Goal: Information Seeking & Learning: Compare options

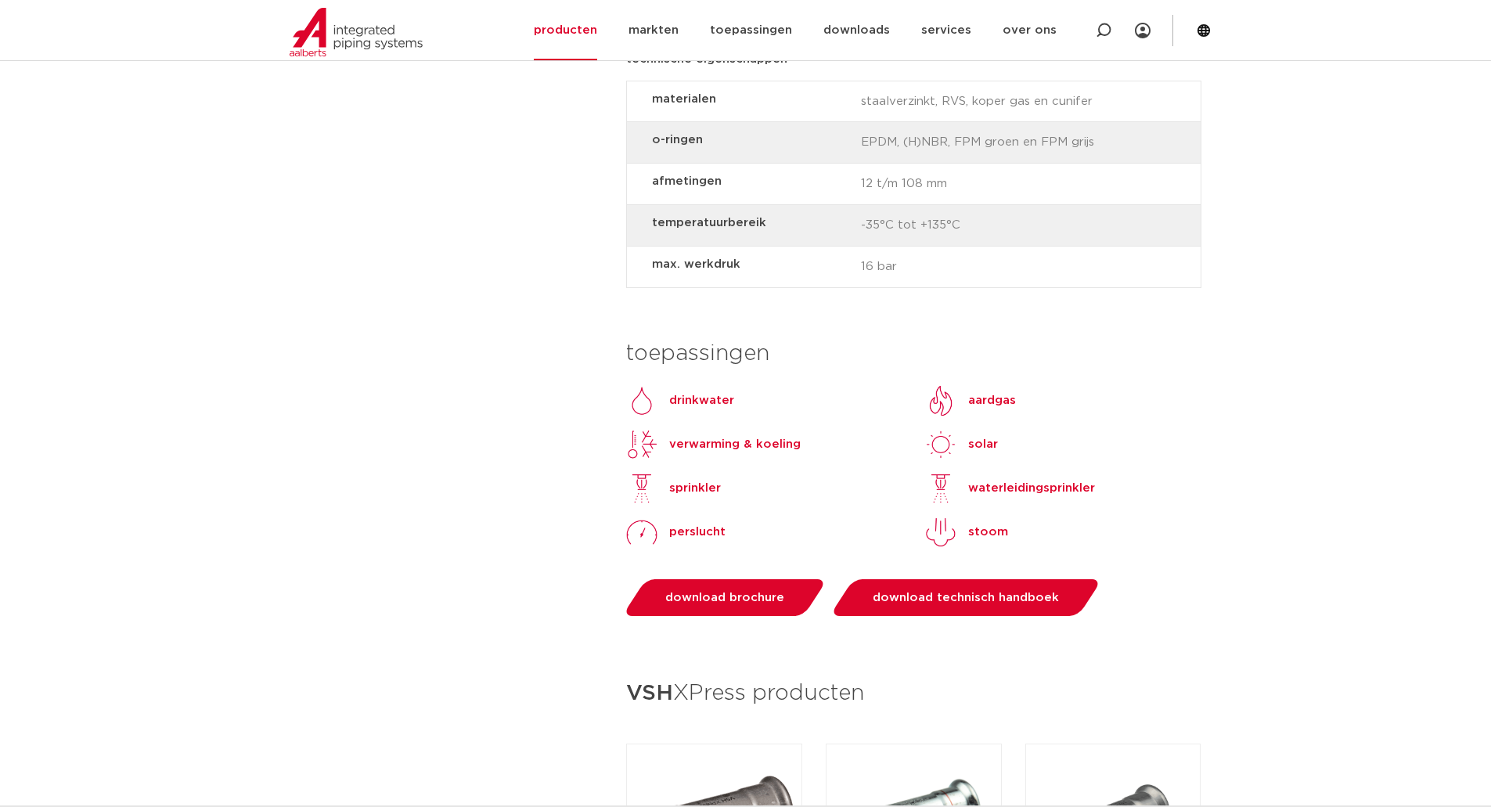
scroll to position [1330, 0]
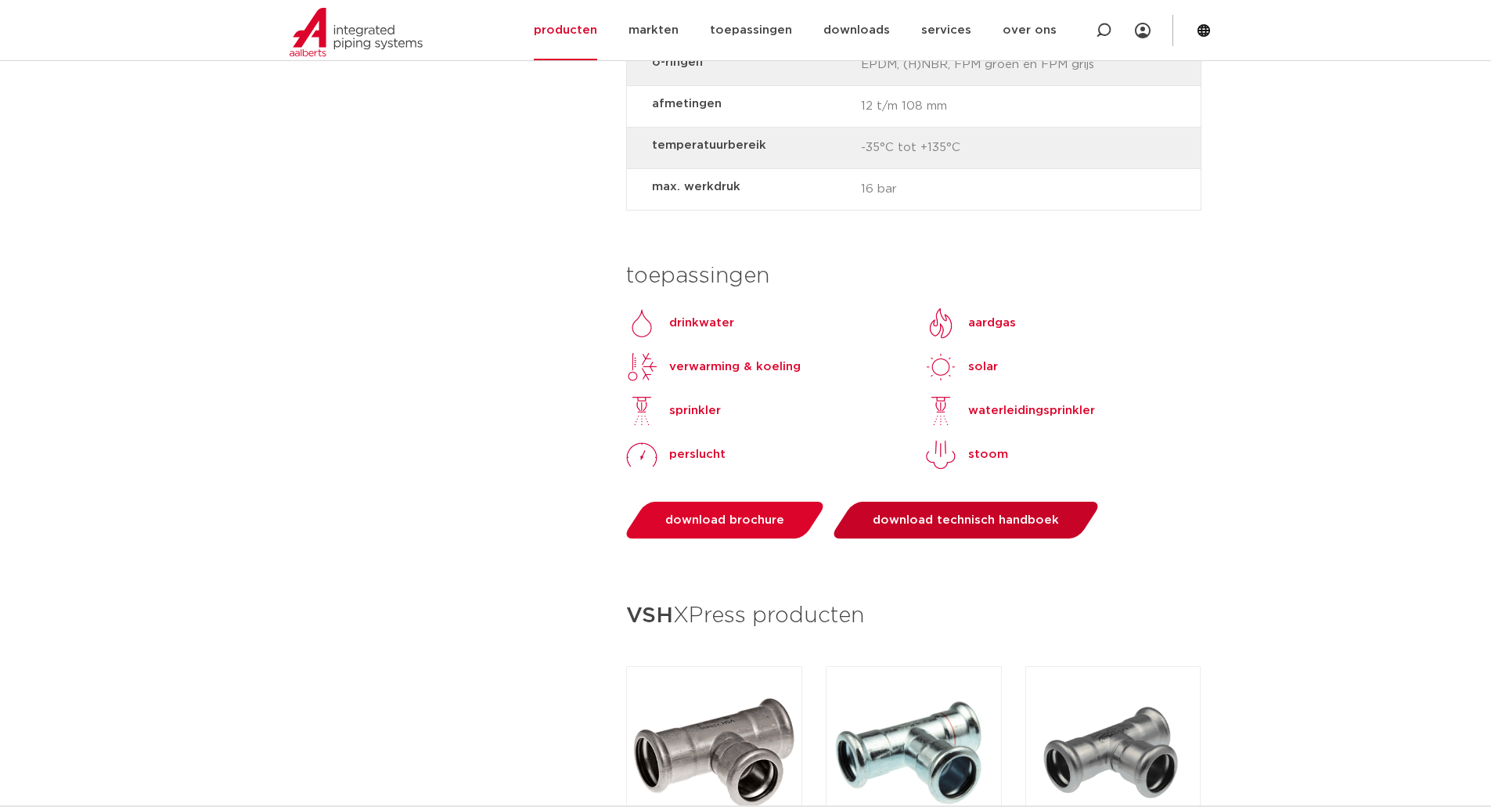
click at [921, 514] on span "download technisch handboek" at bounding box center [966, 520] width 186 height 12
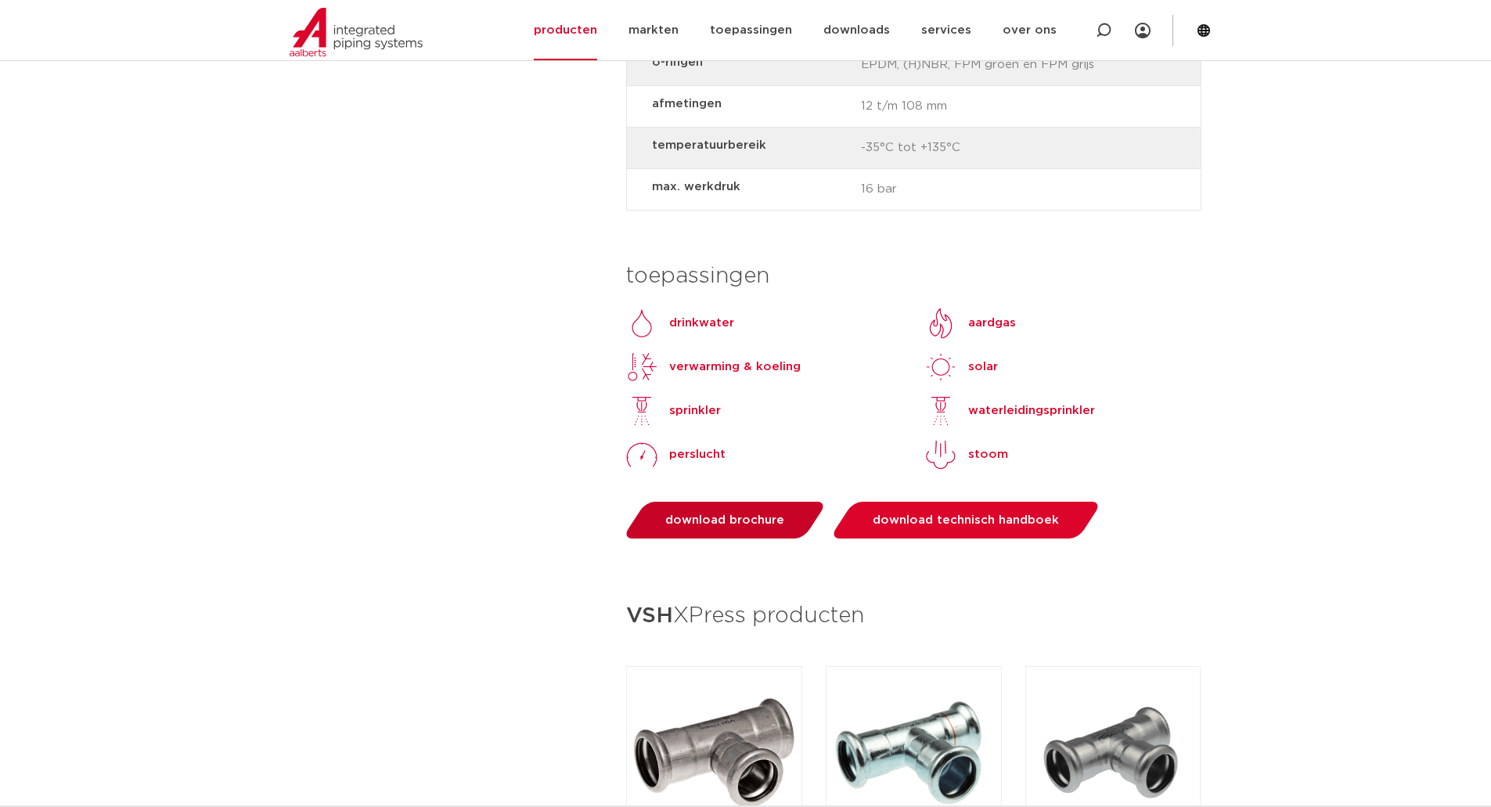
click at [710, 505] on link "download brochure" at bounding box center [725, 520] width 206 height 37
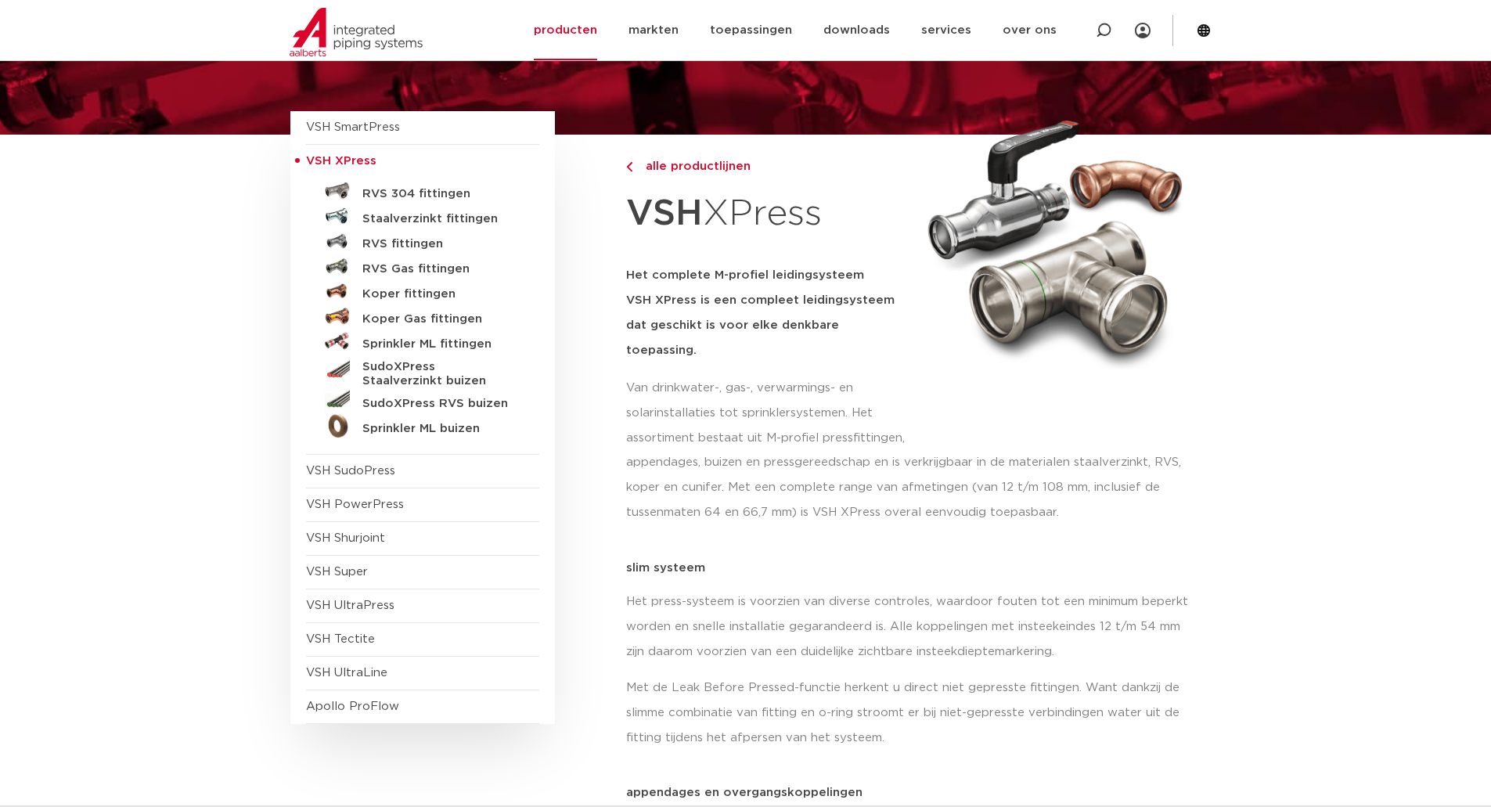
scroll to position [0, 0]
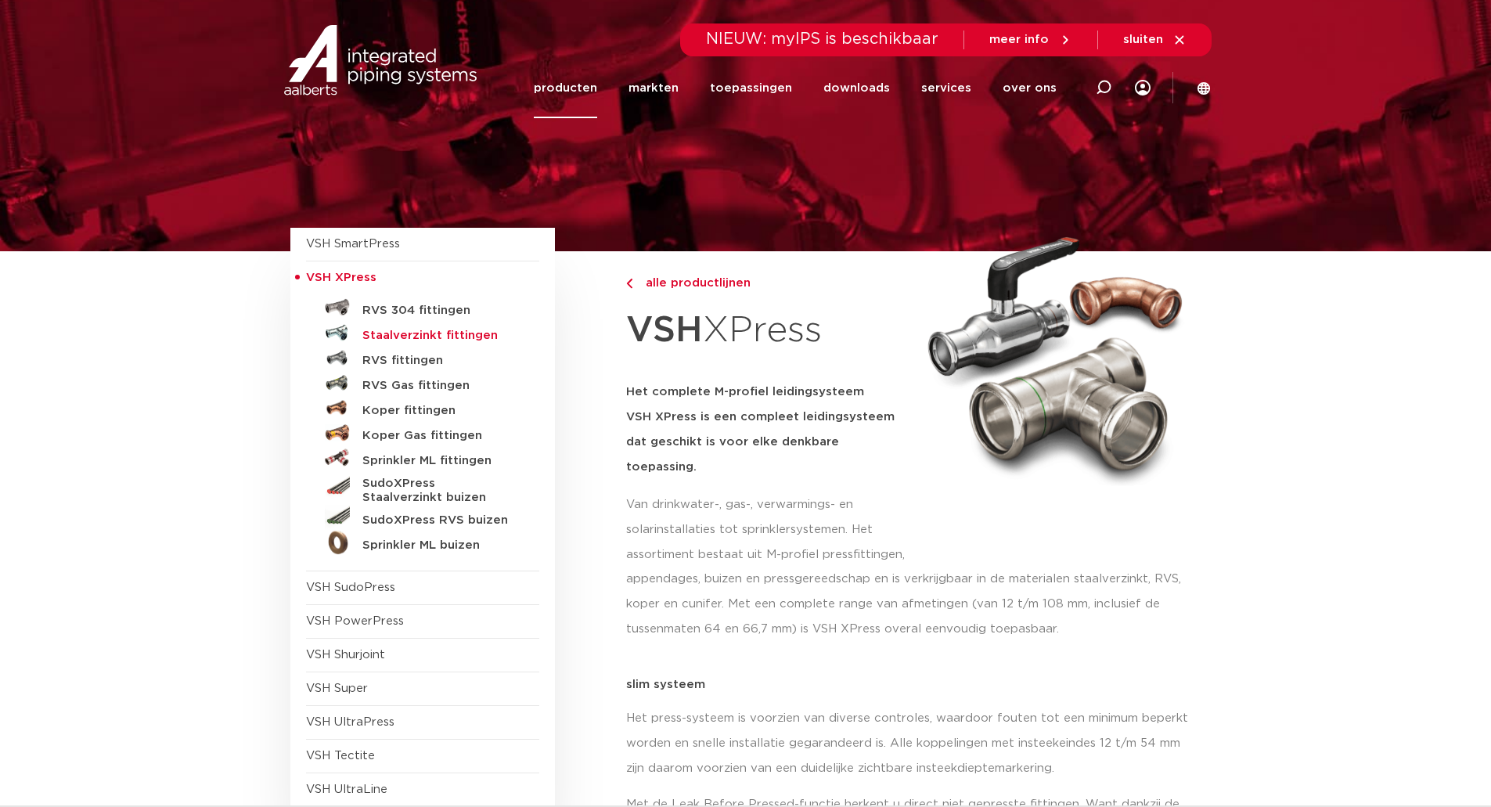
click at [412, 336] on h5 "Staalverzinkt fittingen" at bounding box center [439, 336] width 155 height 14
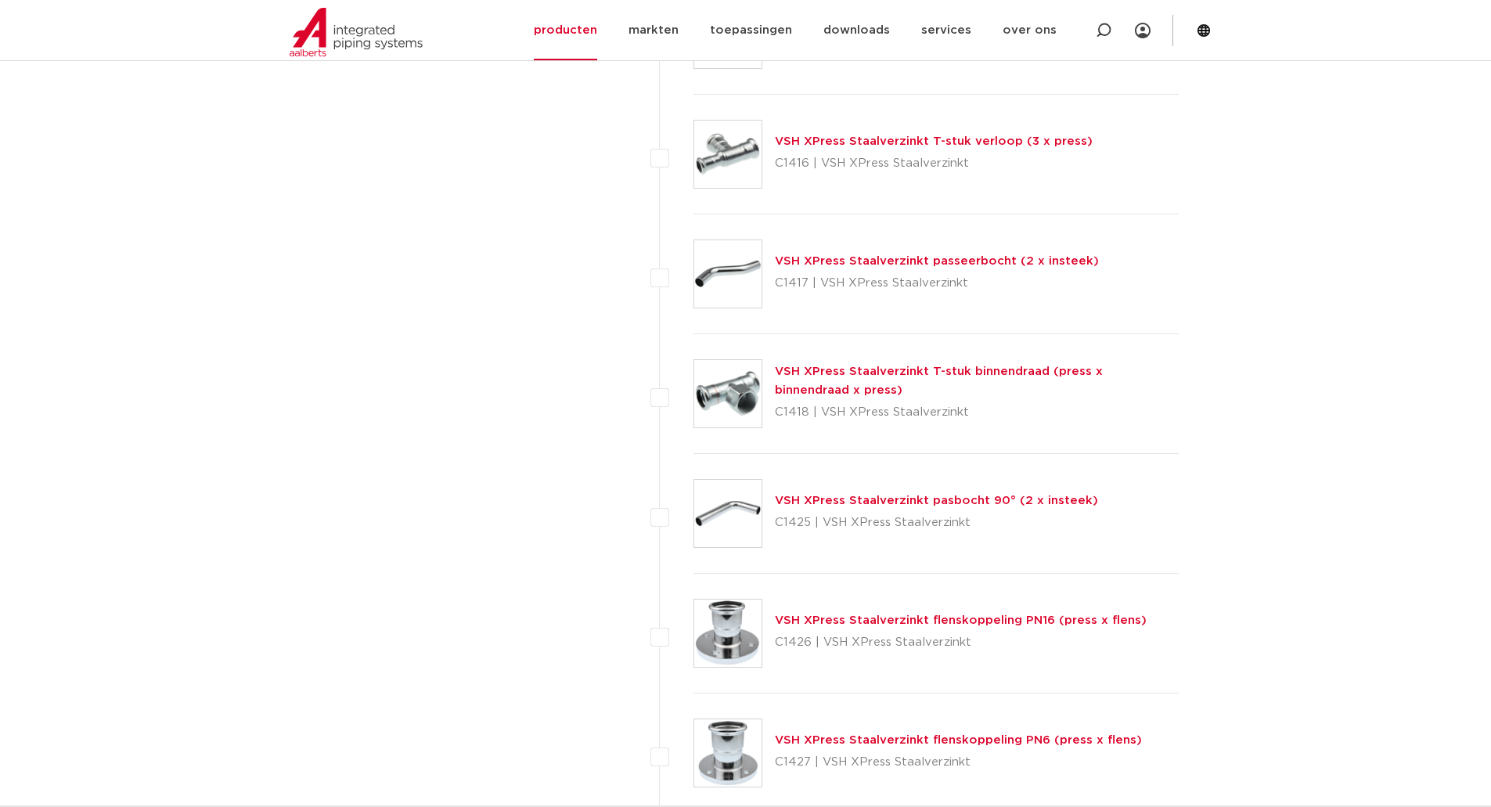
scroll to position [1800, 0]
click at [925, 143] on link "VSH XPress Staalverzinkt T-stuk verloop (3 x press)" at bounding box center [934, 142] width 318 height 12
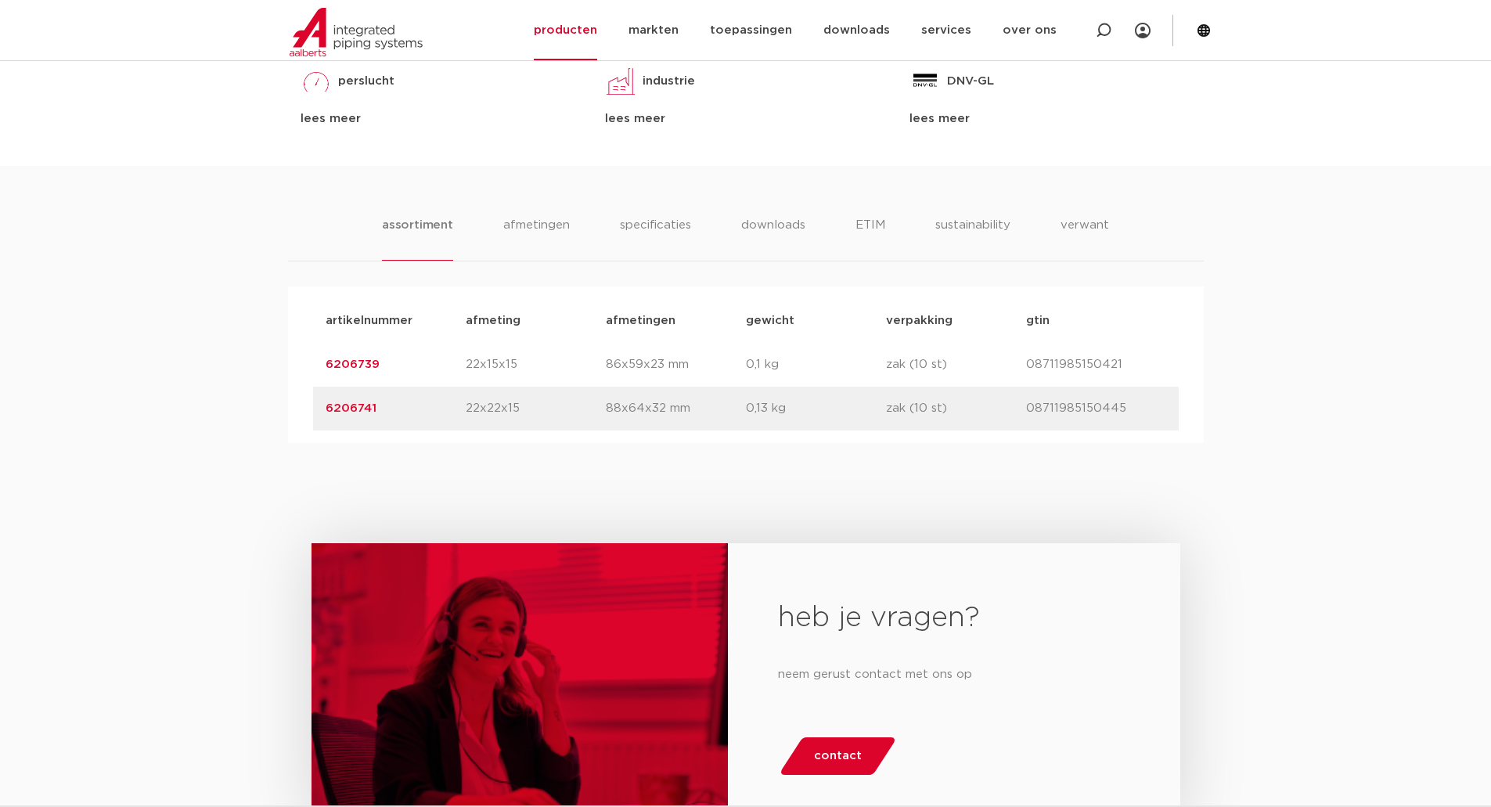
scroll to position [235, 0]
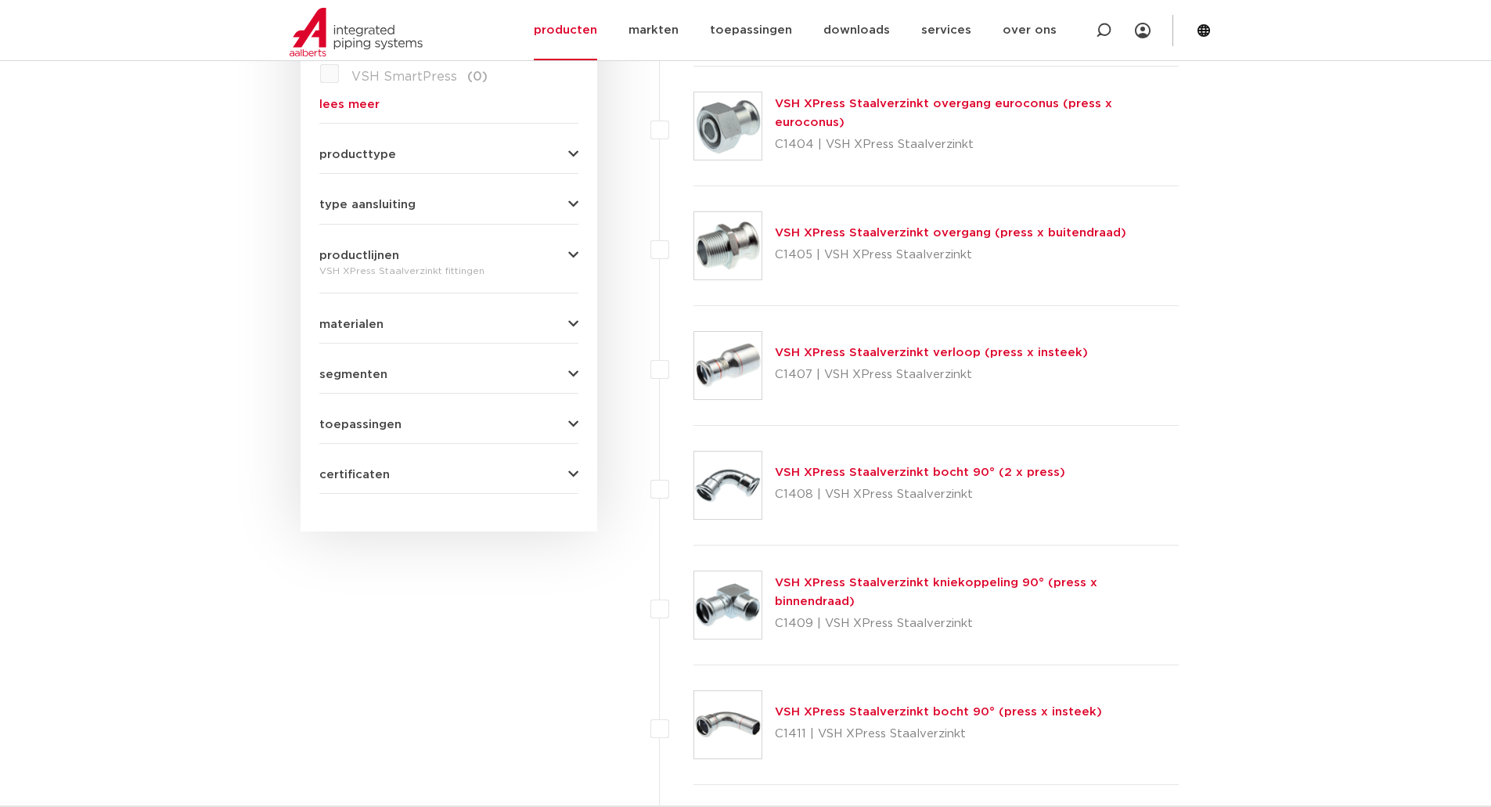
scroll to position [626, 0]
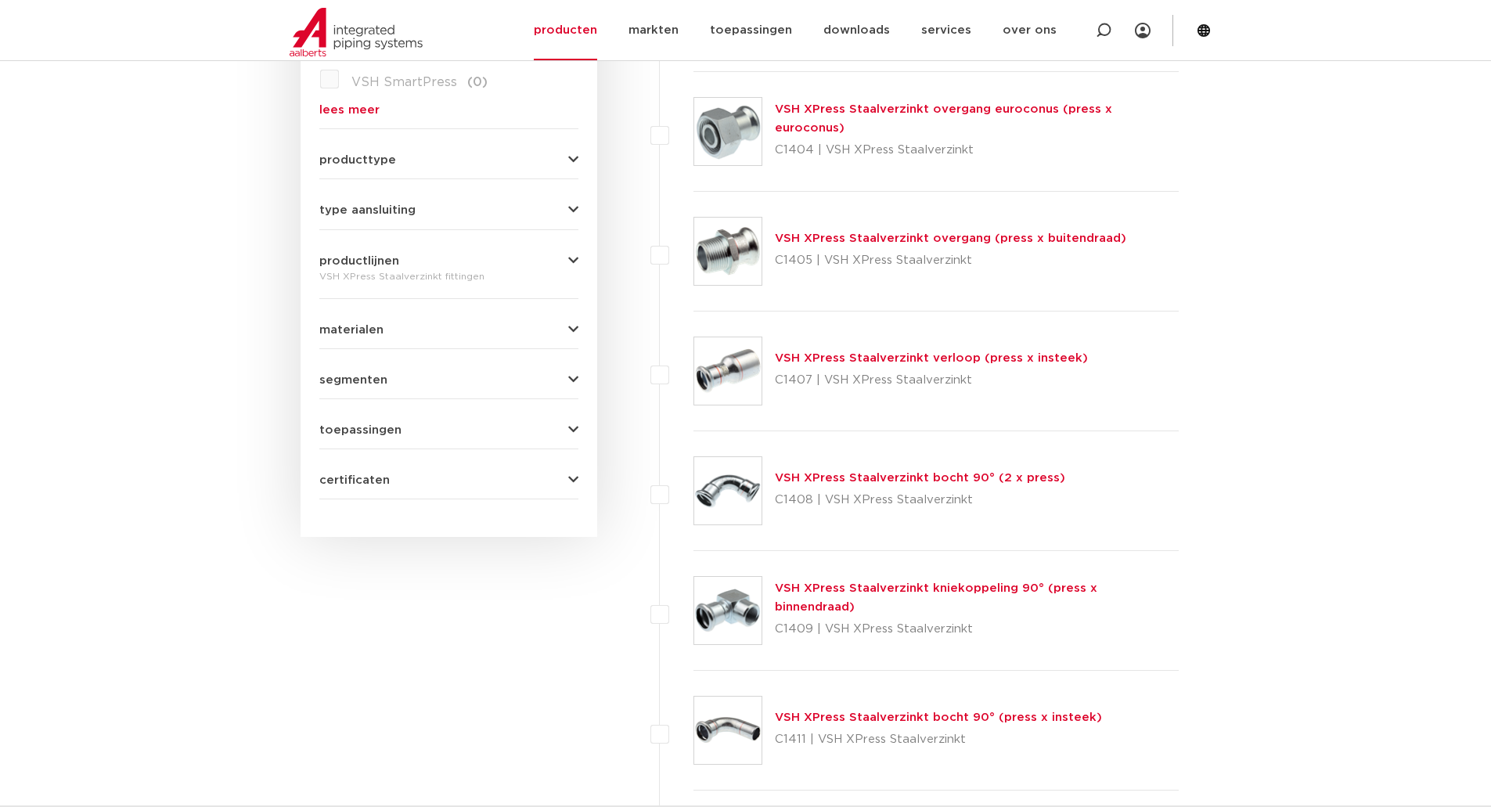
click at [843, 353] on link "VSH XPress Staalverzinkt verloop (press x insteek)" at bounding box center [931, 358] width 313 height 12
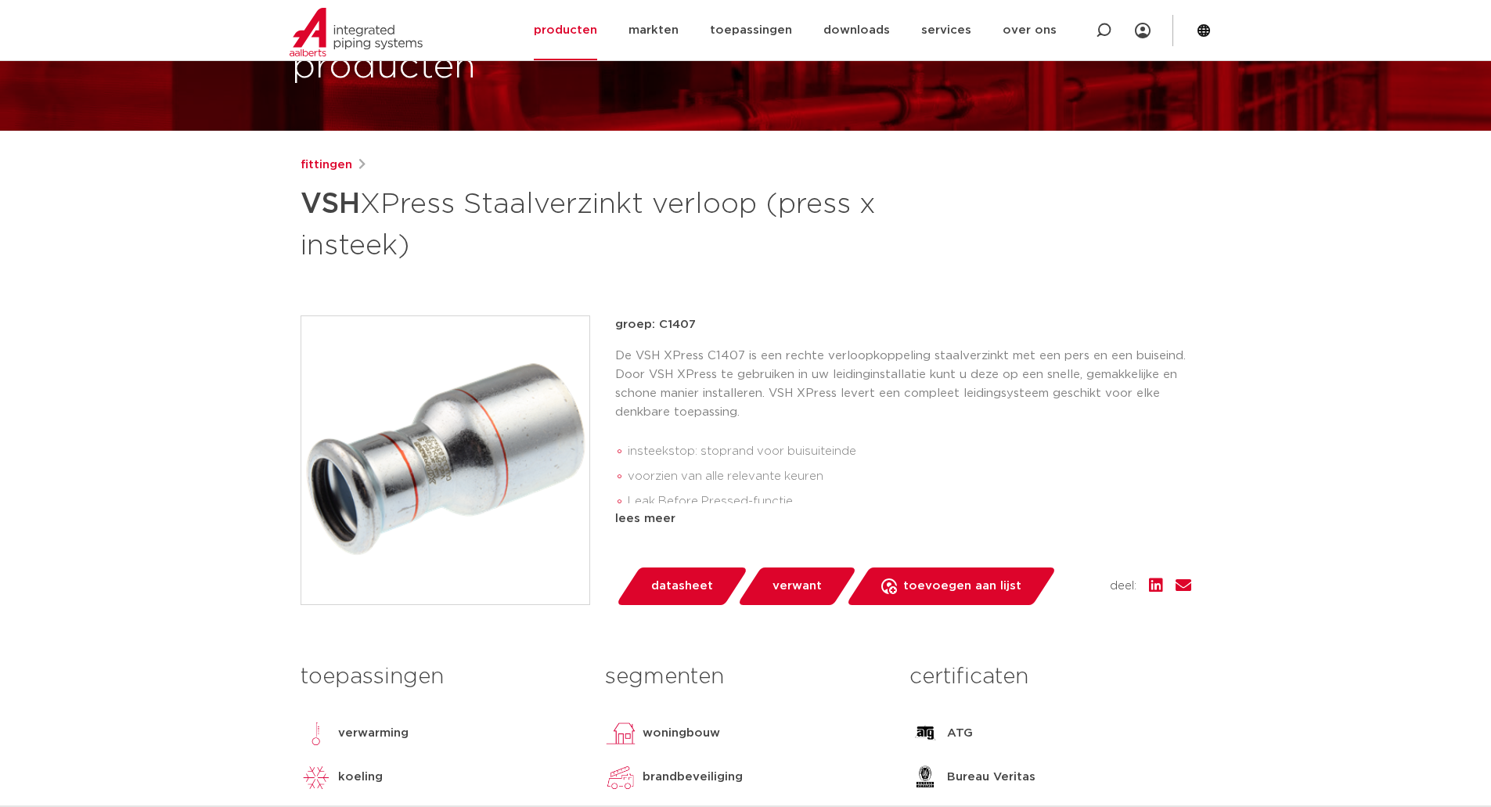
scroll to position [78, 0]
